Goal: Find specific page/section: Find specific page/section

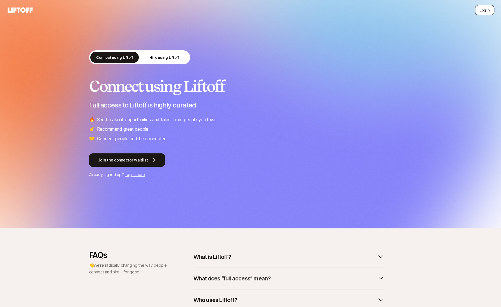
click at [485, 8] on button "Log in" at bounding box center [484, 10] width 19 height 10
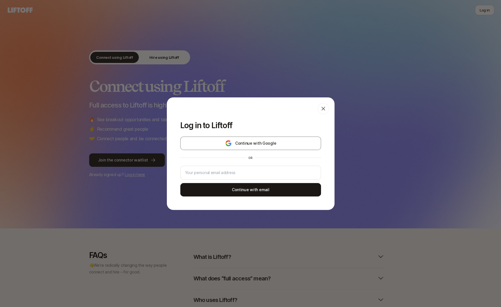
click at [322, 109] on icon at bounding box center [323, 109] width 4 height 4
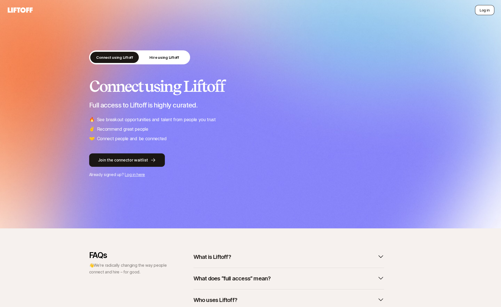
click at [486, 12] on button "Log in" at bounding box center [484, 10] width 19 height 10
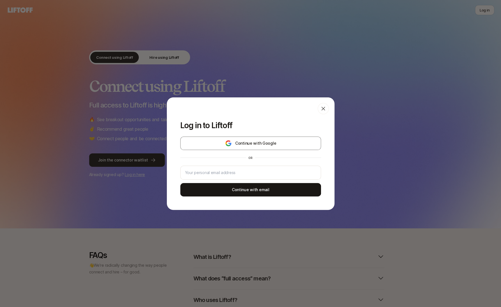
click at [235, 135] on div "Log in to Liftoff Continue with Google or Continue with email" at bounding box center [251, 162] width 168 height 96
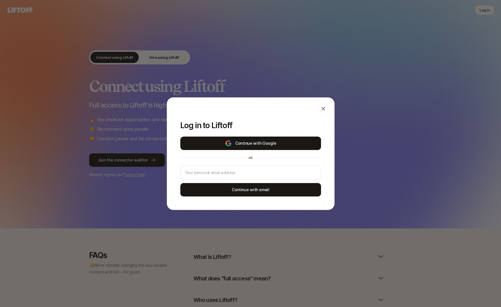
click at [234, 140] on button "Continue with Google" at bounding box center [250, 143] width 141 height 13
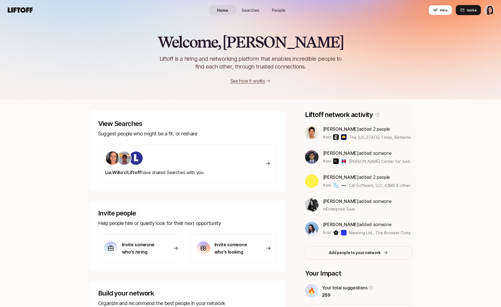
click at [248, 6] on link "Searches" at bounding box center [250, 10] width 28 height 10
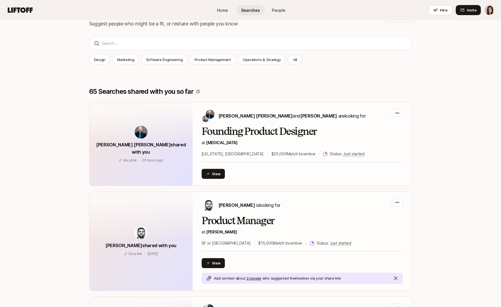
scroll to position [78, 0]
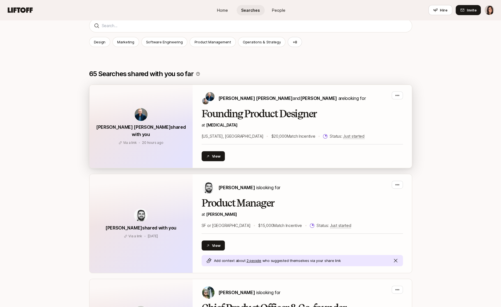
click at [231, 126] on p "at [MEDICAL_DATA]" at bounding box center [301, 125] width 201 height 7
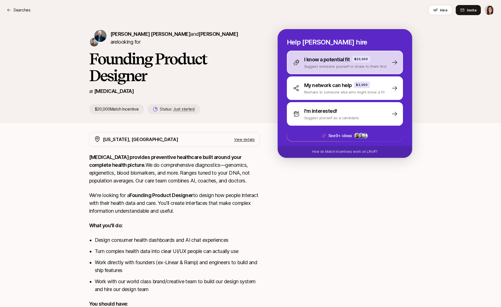
click at [322, 72] on div "I know a potential fit $20,000 Suggest someone yourself or share to them first" at bounding box center [345, 63] width 116 height 24
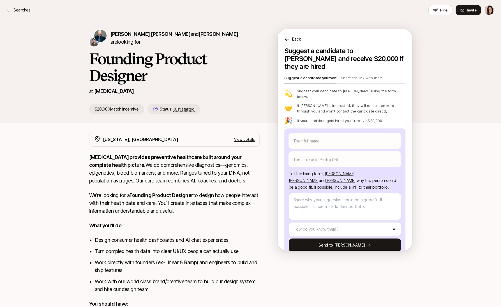
click at [295, 40] on p "Back" at bounding box center [296, 39] width 9 height 7
